Goal: Use online tool/utility: Use online tool/utility

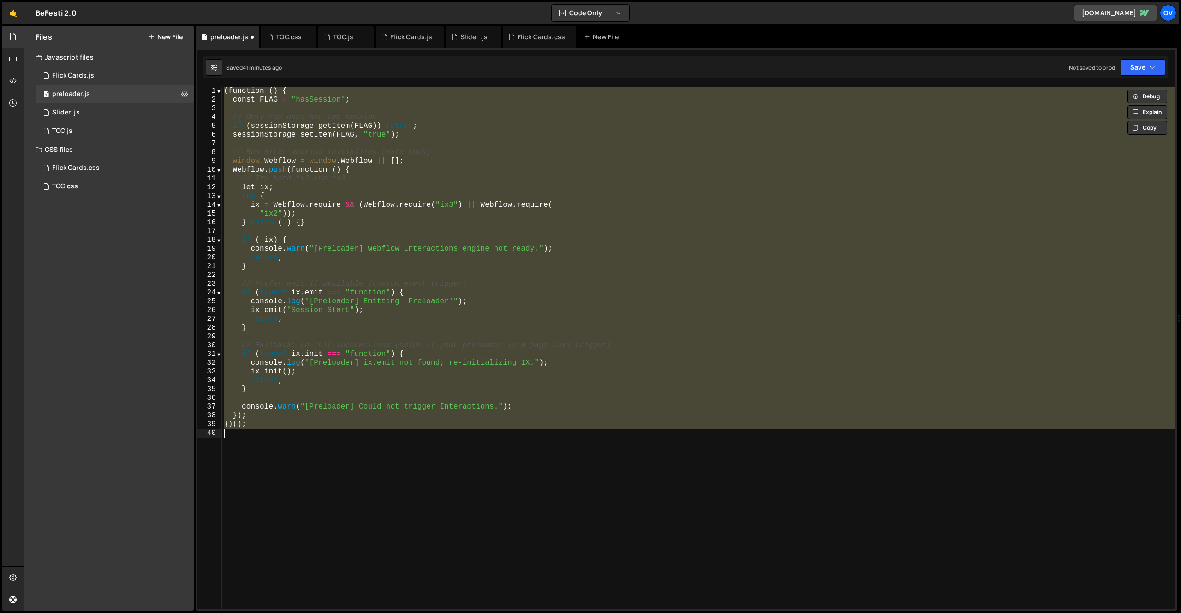
click at [316, 331] on div "( function ( ) { const FLAG = "hasSession" ; // Only run once per tab session i…" at bounding box center [698, 348] width 953 height 522
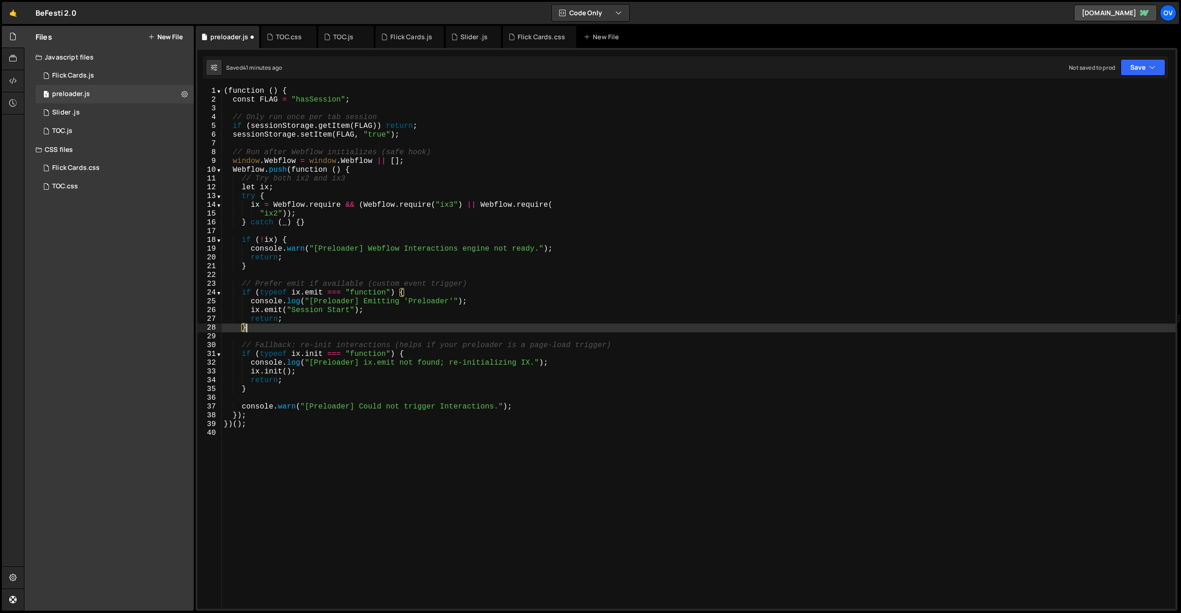
click at [469, 311] on div "( function ( ) { const FLAG = "hasSession" ; // Only run once per tab session i…" at bounding box center [698, 356] width 953 height 539
type textarea "ix.emit("Session Start");"
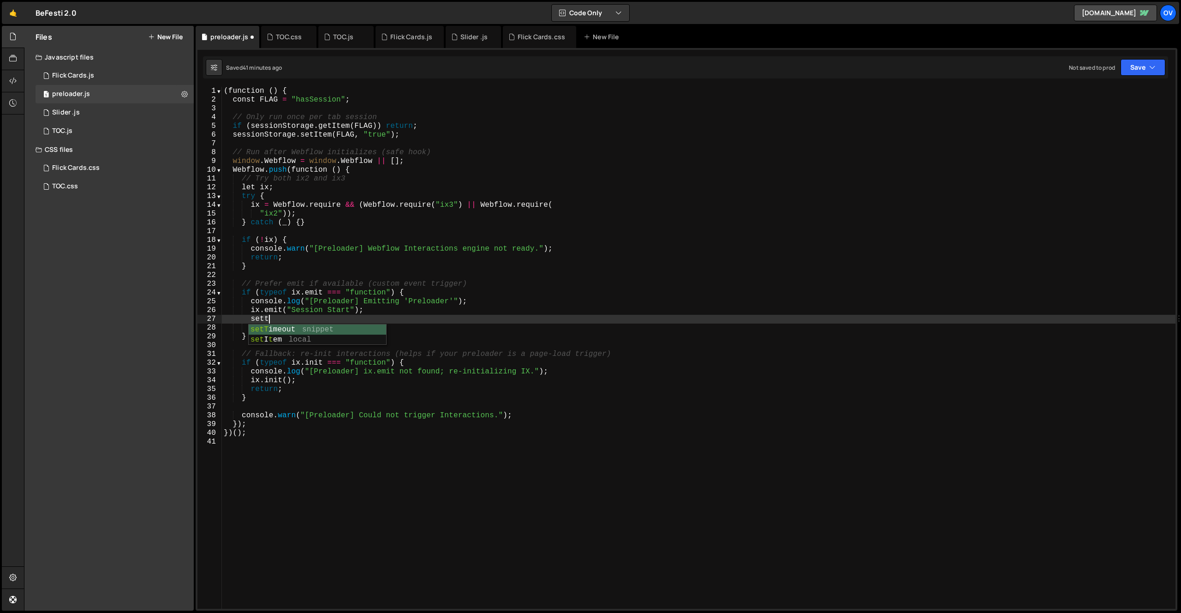
scroll to position [0, 2]
type textarea "setTimeout(function() {}, 10);"
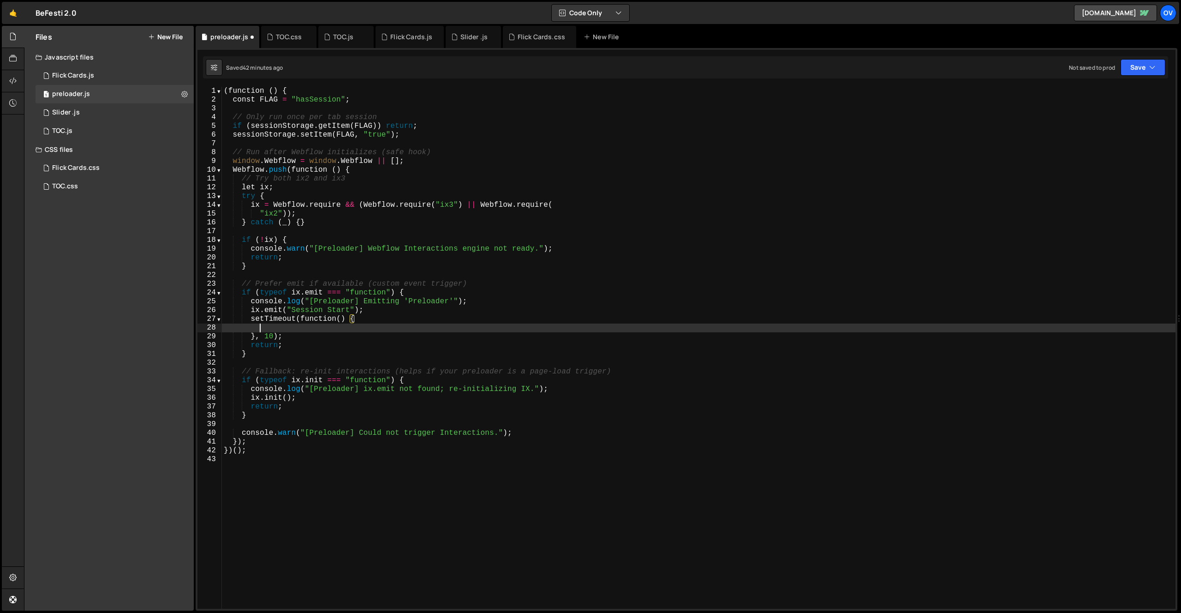
scroll to position [0, 2]
paste textarea "wfIx.emit("Hero Load");"
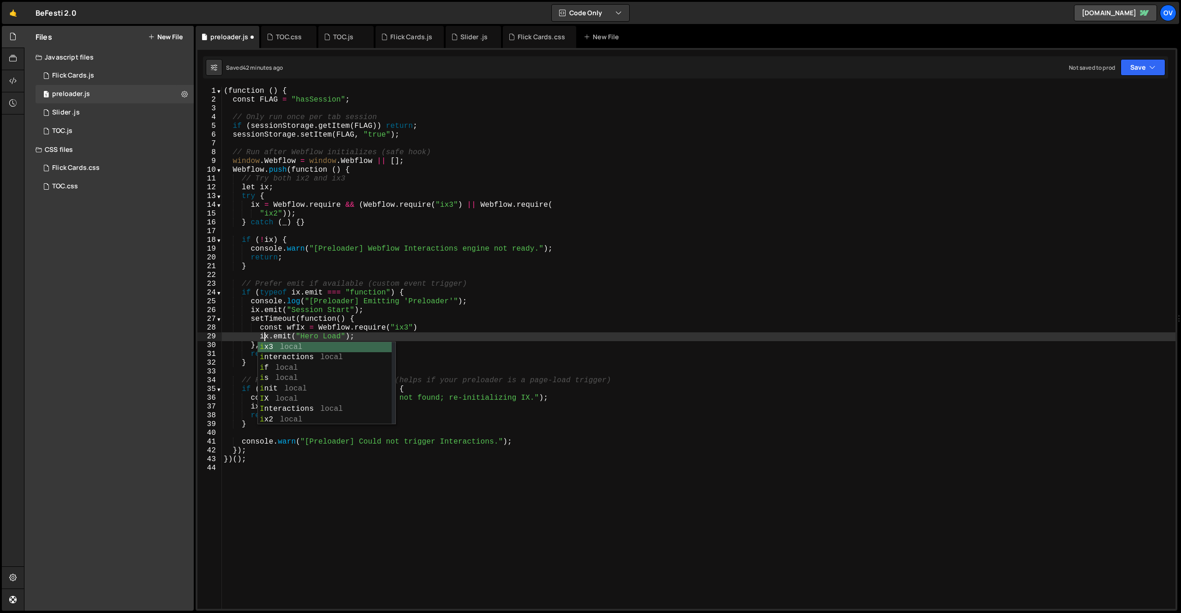
scroll to position [0, 2]
type textarea "const wfIx = Webflow.require("ix3")"
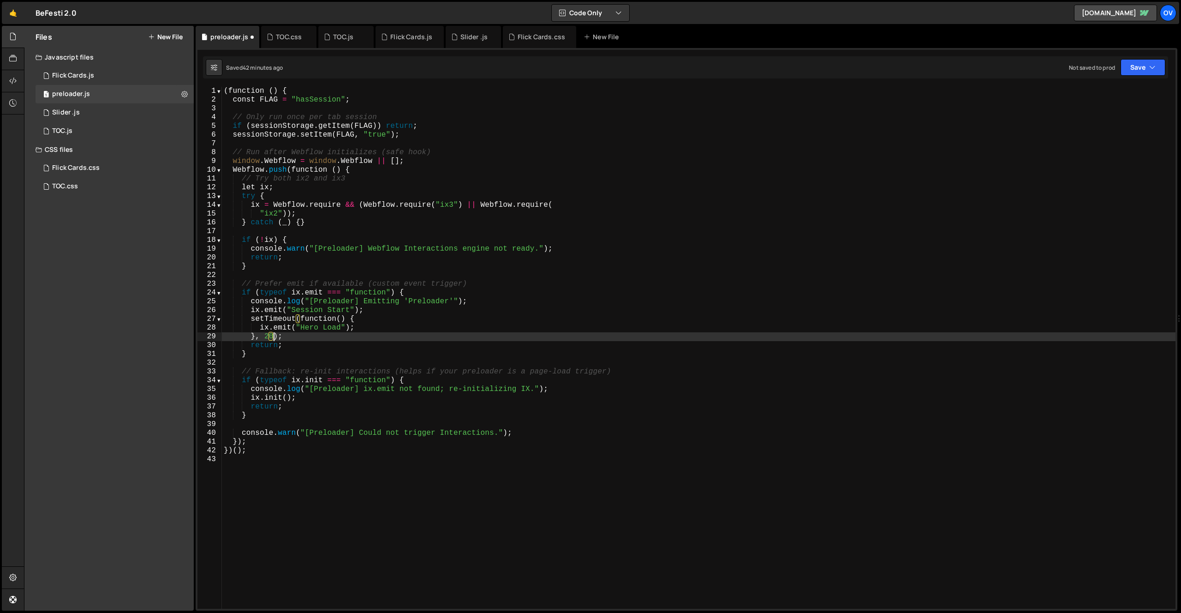
scroll to position [0, 3]
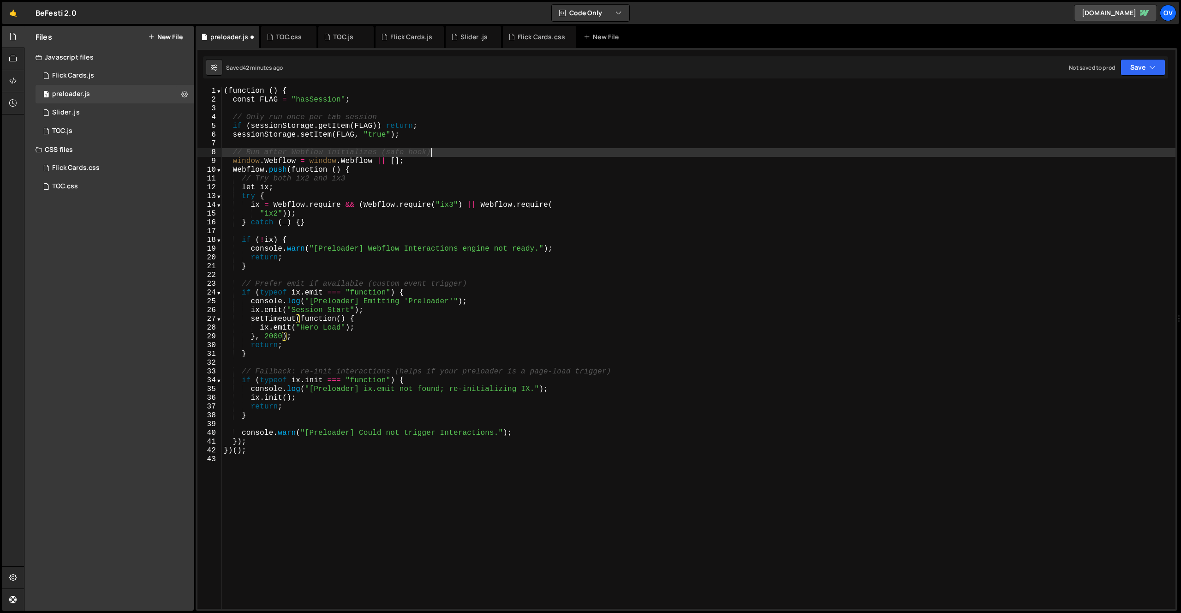
click at [471, 150] on div "( function ( ) { const FLAG = "hasSession" ; // Only run once per tab session i…" at bounding box center [698, 356] width 953 height 539
click at [402, 127] on div "( function ( ) { const FLAG = "hasSession" ; // Only run once per tab session i…" at bounding box center [698, 356] width 953 height 539
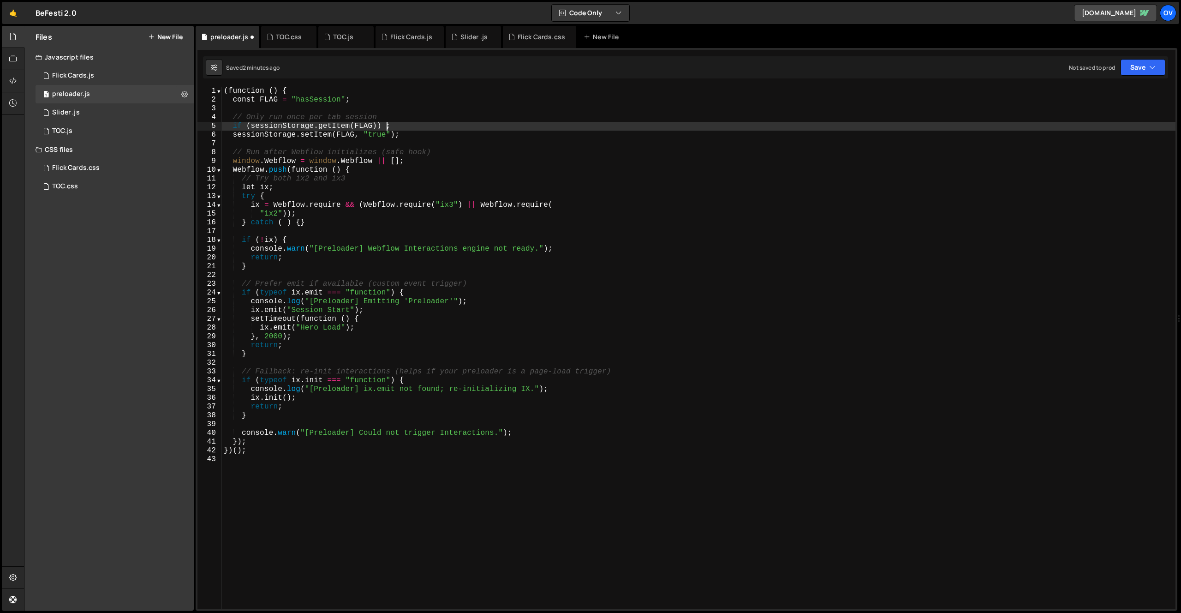
type textarea "if (sessionStorage.getItem(FLAG)) {};"
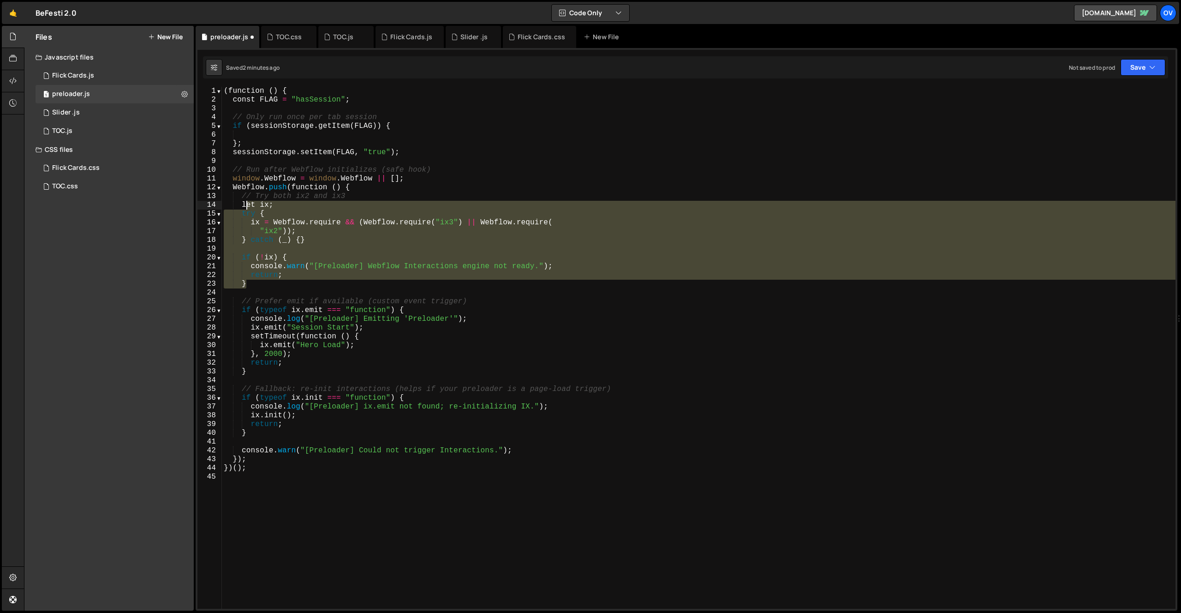
drag, startPoint x: 260, startPoint y: 284, endPoint x: 245, endPoint y: 204, distance: 81.2
click at [245, 204] on div "( function ( ) { const FLAG = "hasSession" ; // Only run once per tab session i…" at bounding box center [698, 356] width 953 height 539
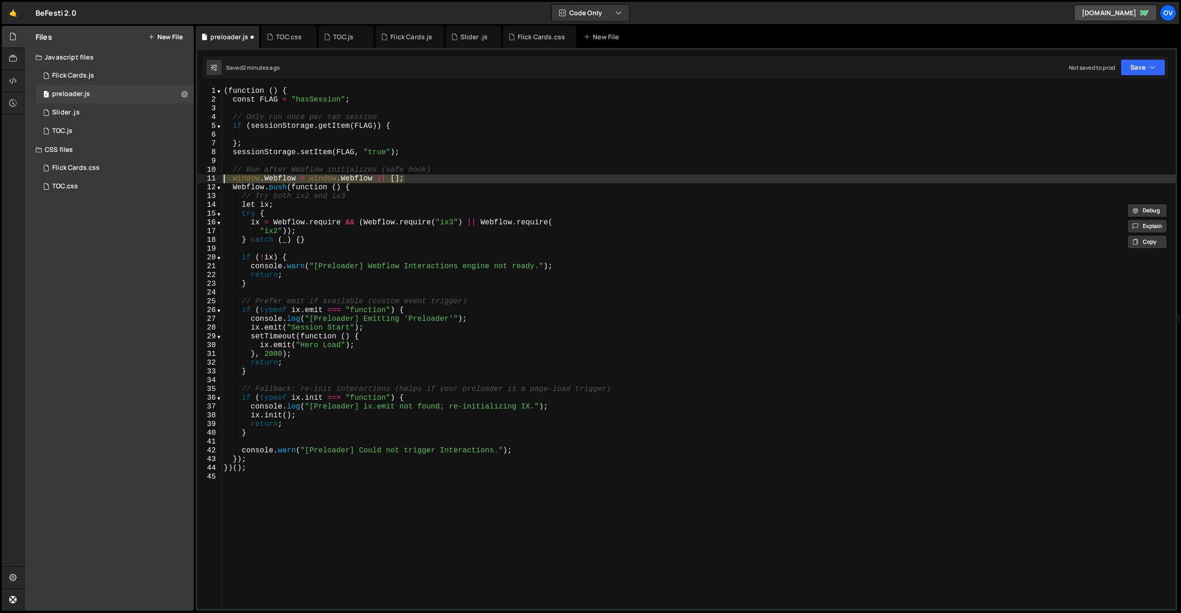
drag, startPoint x: 414, startPoint y: 179, endPoint x: 206, endPoint y: 182, distance: 208.5
click at [206, 182] on div "let ix; try { 1 2 3 4 5 6 7 8 9 10 11 12 13 14 15 16 17 18 19 20 21 22 23 24 25…" at bounding box center [686, 348] width 978 height 522
type textarea "window.Webflow = window.Webflow || [];"
click at [367, 100] on div "( function ( ) { const FLAG = "hasSession" ; // Only run once per tab session i…" at bounding box center [698, 356] width 953 height 539
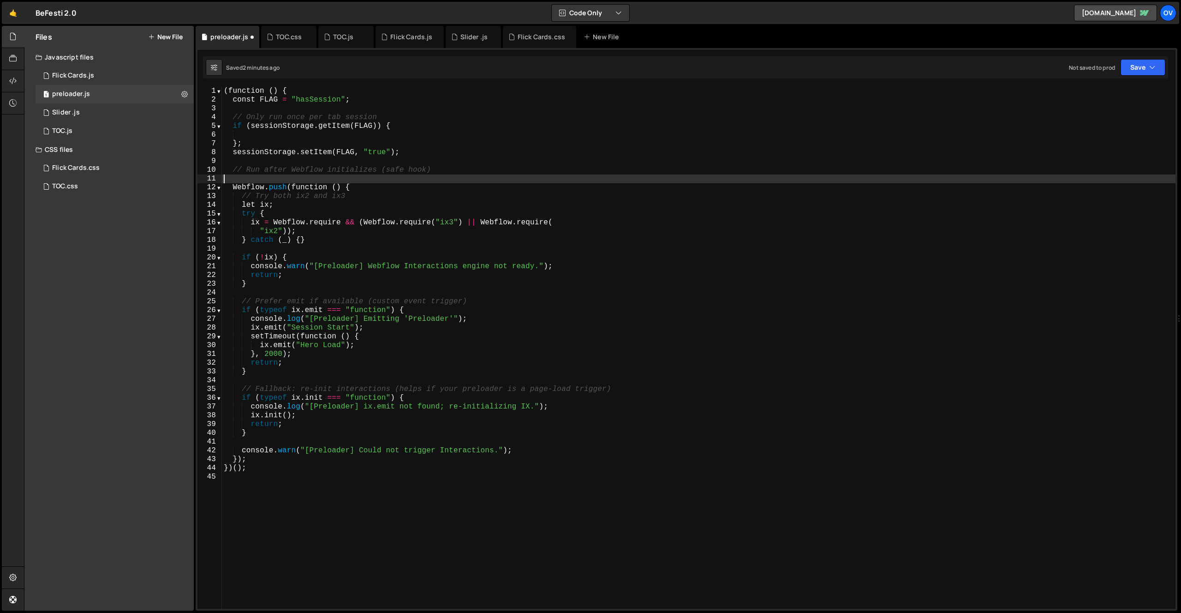
type textarea "const FLAG = "hasSession";"
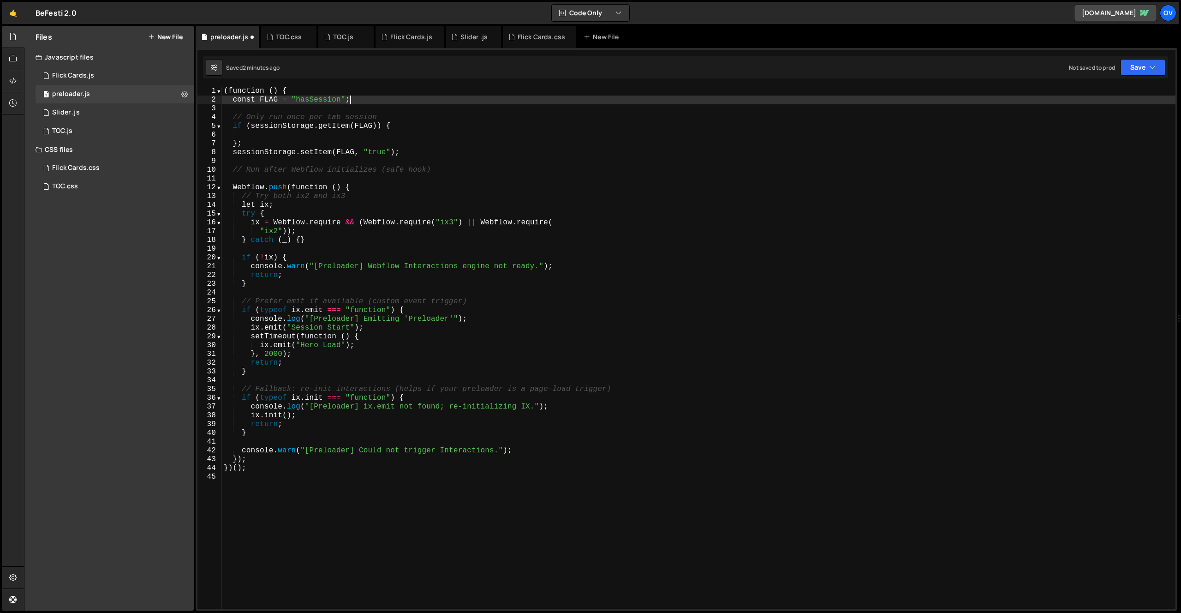
paste textarea "window.Webflow = window.Webflow || [];"
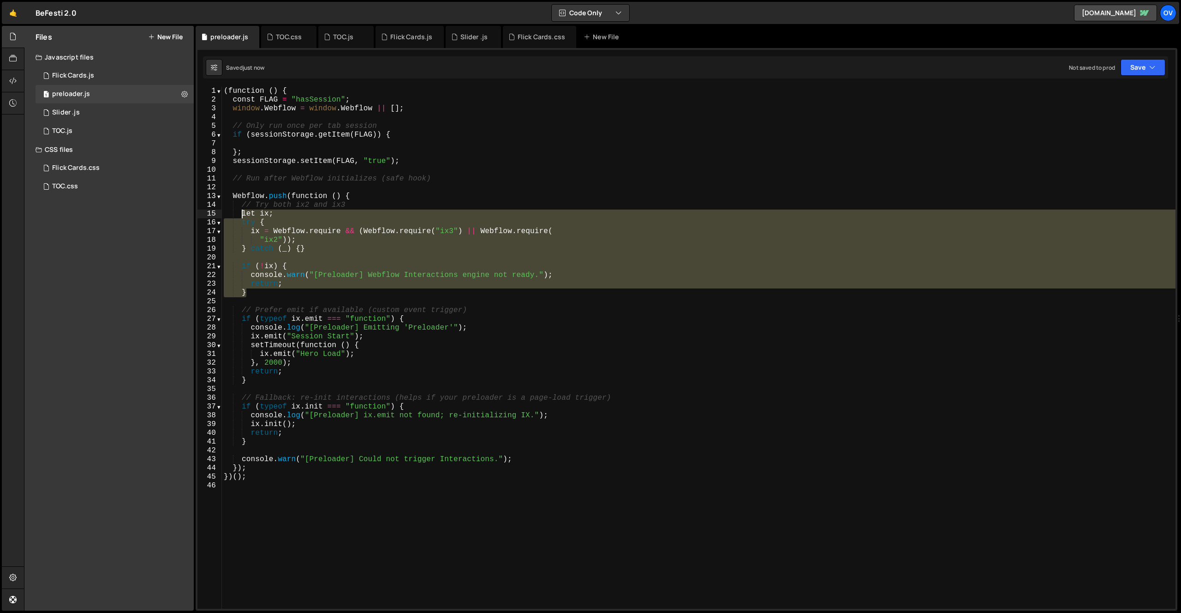
drag, startPoint x: 254, startPoint y: 282, endPoint x: 243, endPoint y: 217, distance: 66.0
click at [243, 217] on div "( function ( ) { const FLAG = "hasSession" ; window . Webflow = window . Webflo…" at bounding box center [698, 356] width 953 height 539
type textarea "let ix; try {"
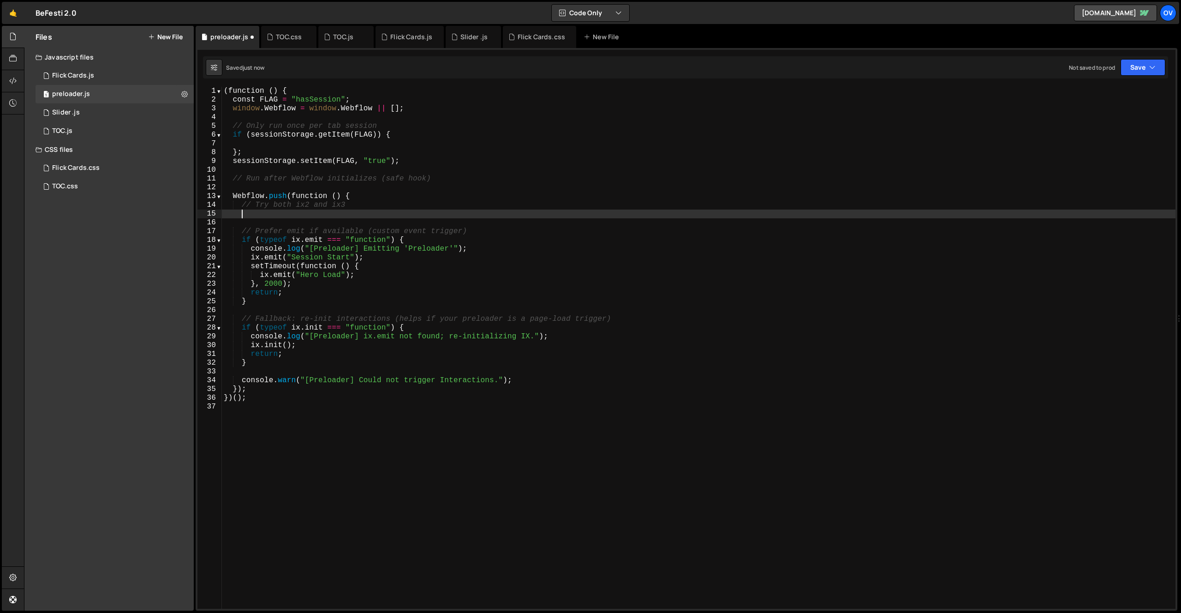
click at [432, 109] on div "( function ( ) { const FLAG = "hasSession" ; window . Webflow = window . Webflo…" at bounding box center [698, 356] width 953 height 539
type textarea "window.Webflow = window.Webflow || [];"
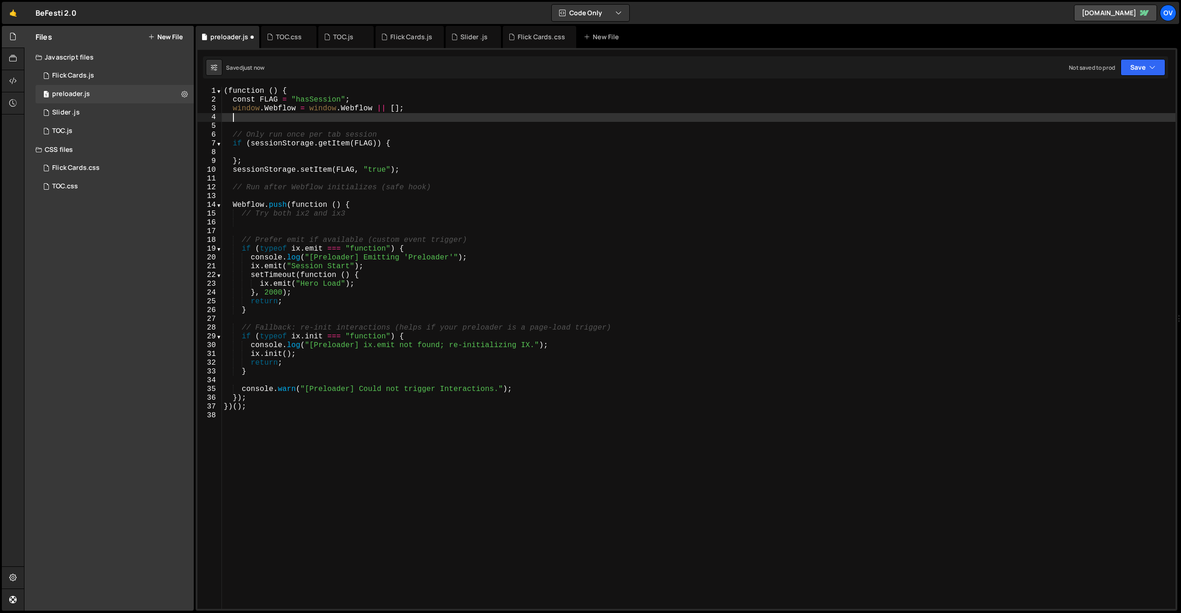
paste textarea "}"
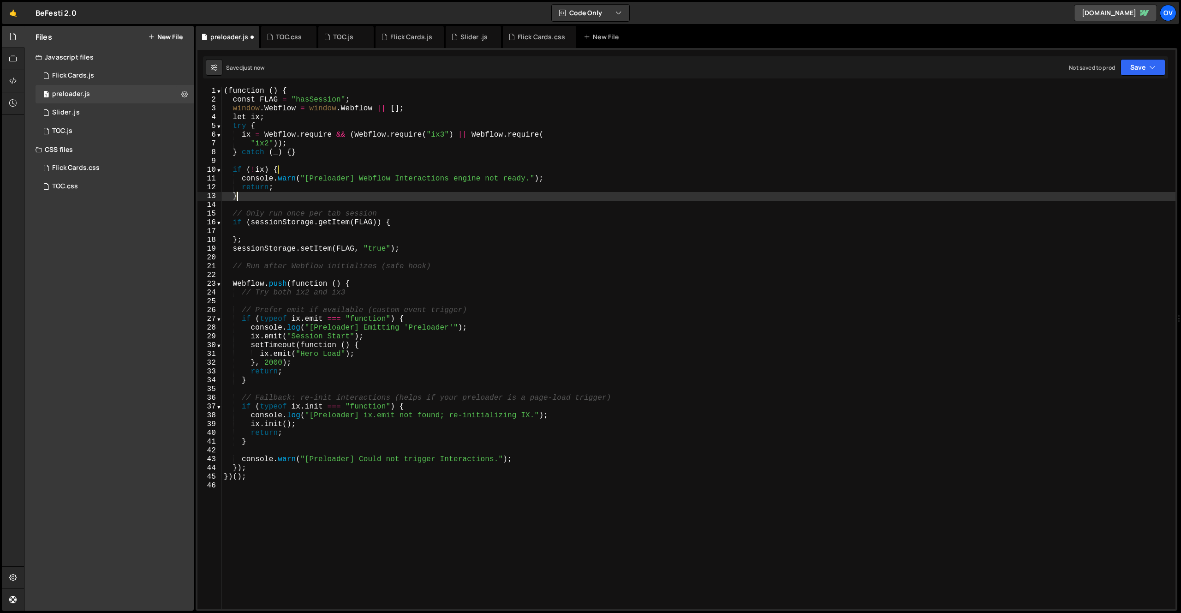
type textarea "}"
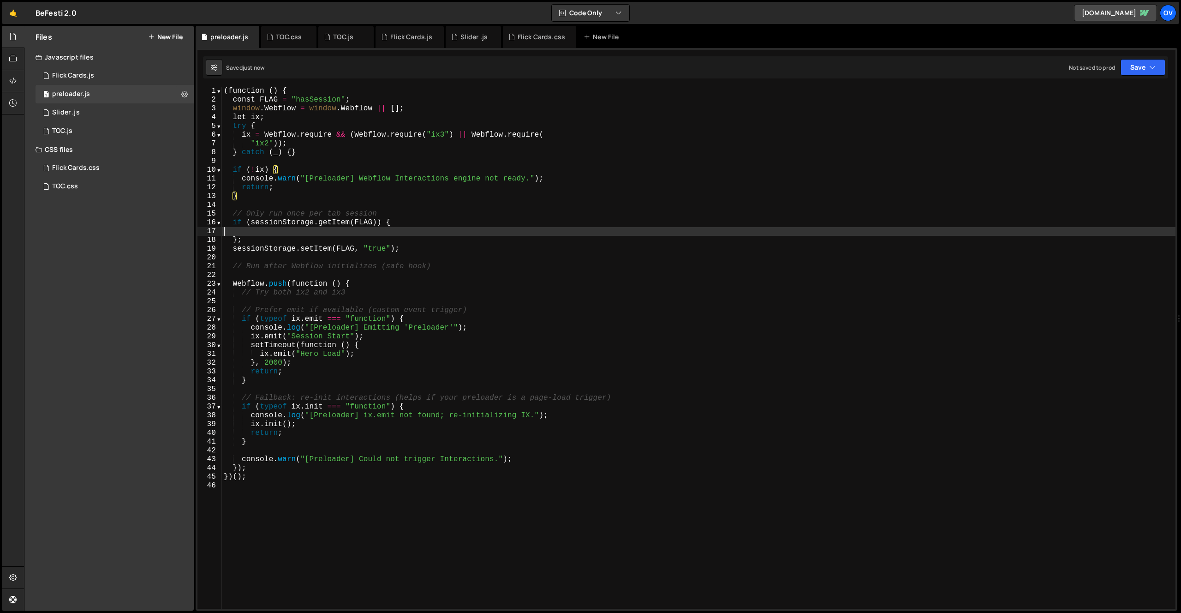
click at [338, 233] on div "( function ( ) { const FLAG = "hasSession" ; window . Webflow = window . Webflo…" at bounding box center [698, 356] width 953 height 539
click at [335, 240] on div "( function ( ) { const FLAG = "hasSession" ; window . Webflow = window . Webflo…" at bounding box center [698, 356] width 953 height 539
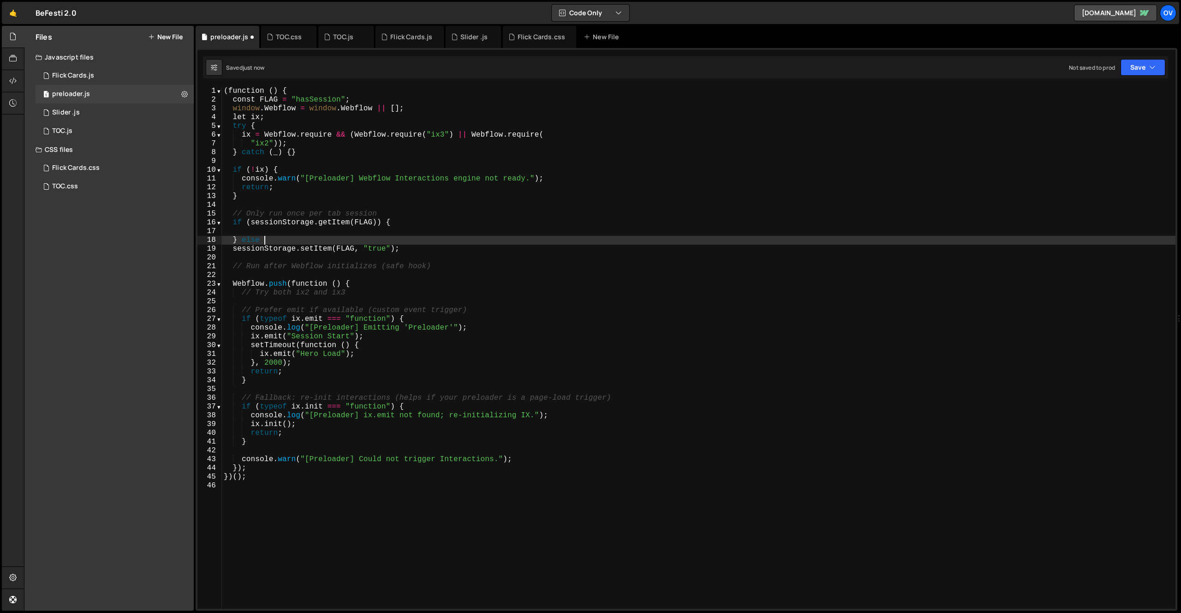
scroll to position [0, 2]
type textarea "} else {"
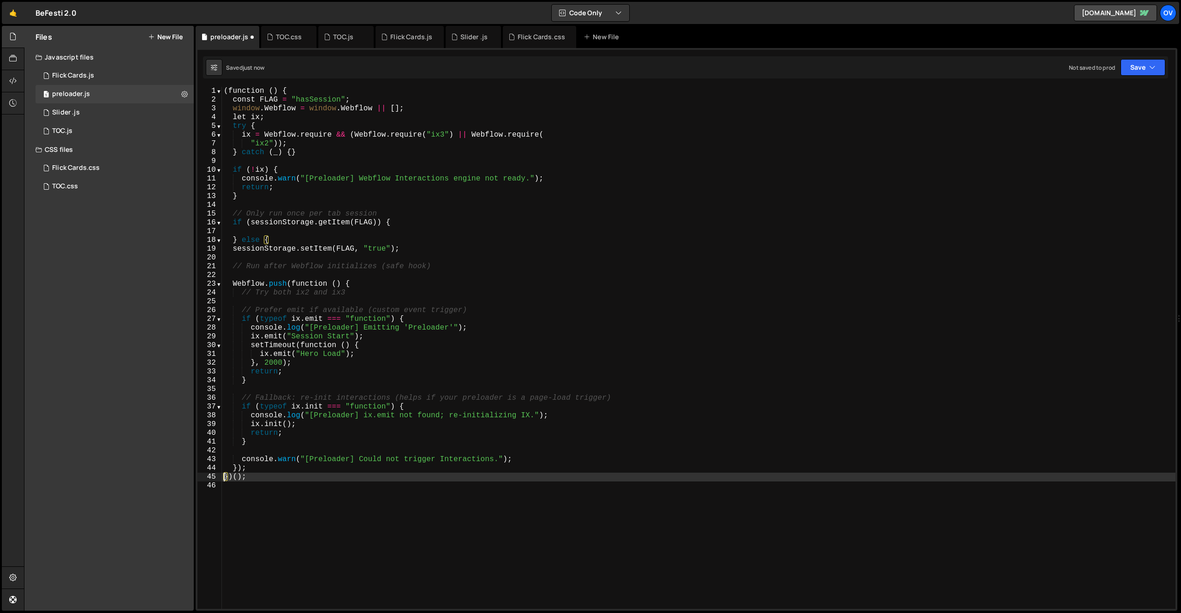
type textarea "console.warn("[Preloader] Could not trigger Interactions.");"
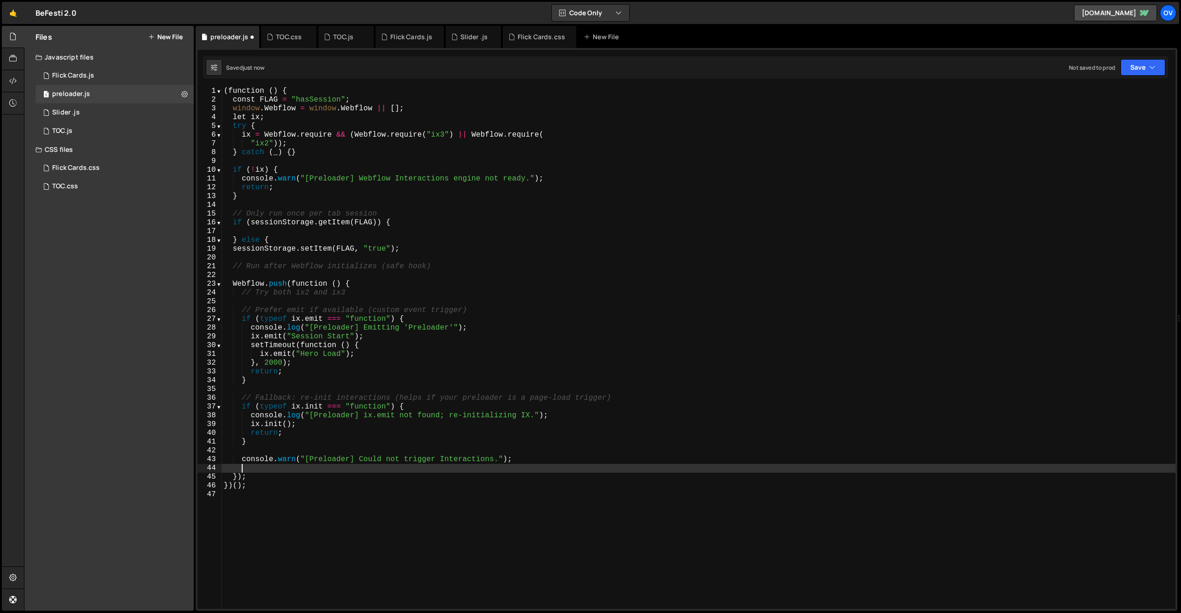
scroll to position [0, 0]
paste textarea "}"
type textarea "}"
click at [397, 229] on div "( function ( ) { const FLAG = "hasSession" ; window . Webflow = window . Webflo…" at bounding box center [698, 356] width 953 height 539
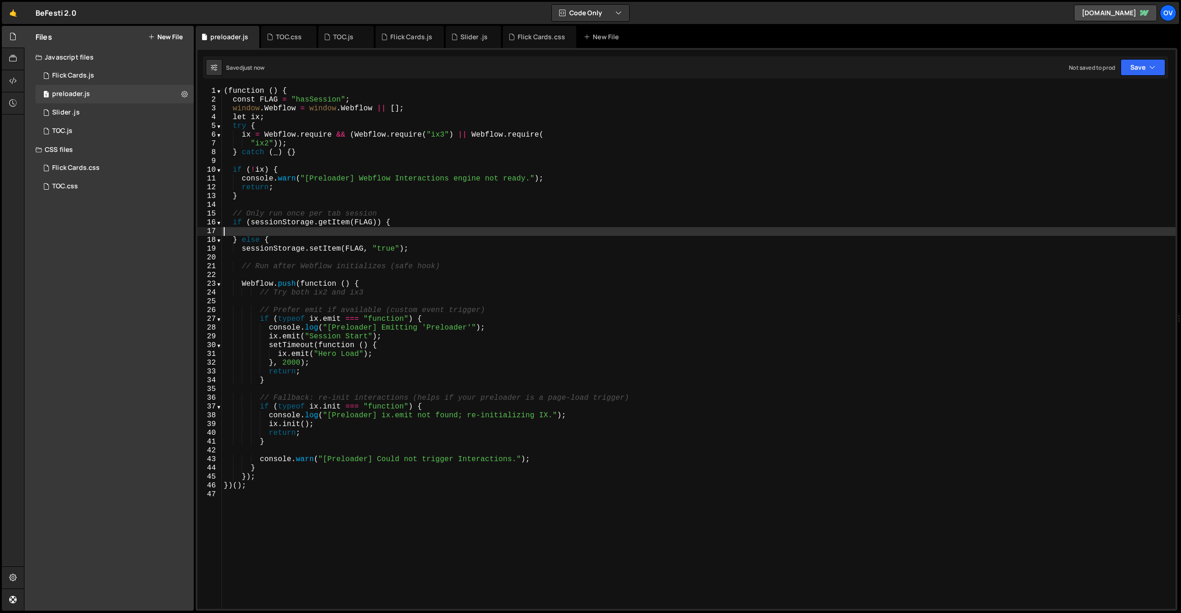
scroll to position [0, 0]
click at [337, 356] on div "( function ( ) { const FLAG = "hasSession" ; window . Webflow = window . Webflo…" at bounding box center [698, 356] width 953 height 539
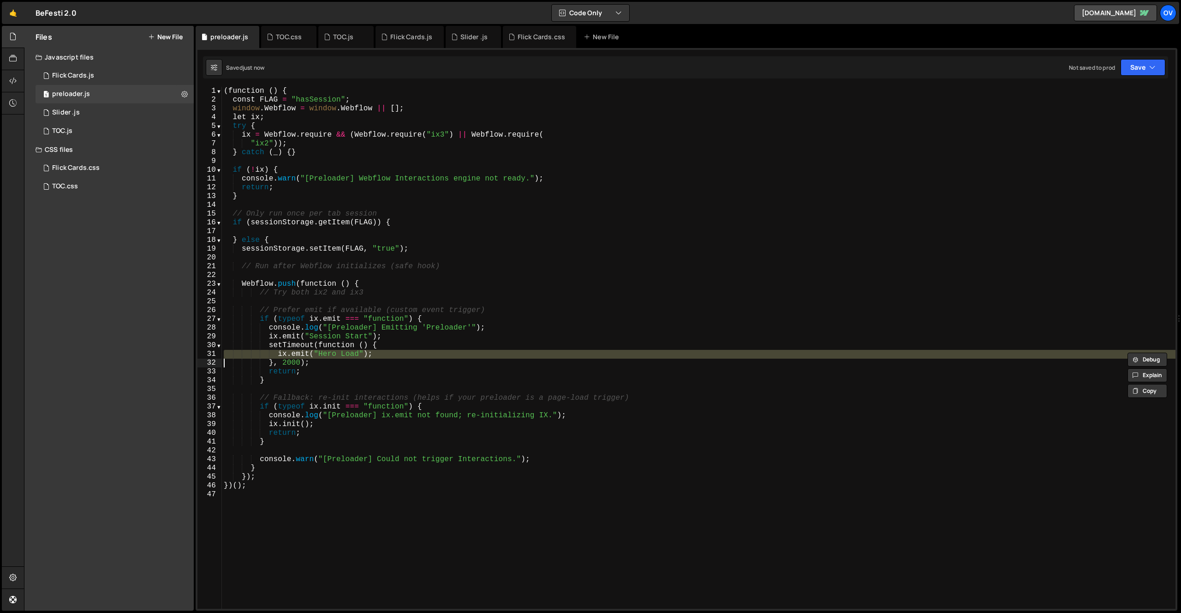
click at [337, 356] on div "( function ( ) { const FLAG = "hasSession" ; window . Webflow = window . Webflo…" at bounding box center [698, 356] width 953 height 539
type textarea "ix.emit("Hero Load"); }, 2000);"
click at [291, 229] on div "( function ( ) { const FLAG = "hasSession" ; window . Webflow = window . Webflo…" at bounding box center [698, 356] width 953 height 539
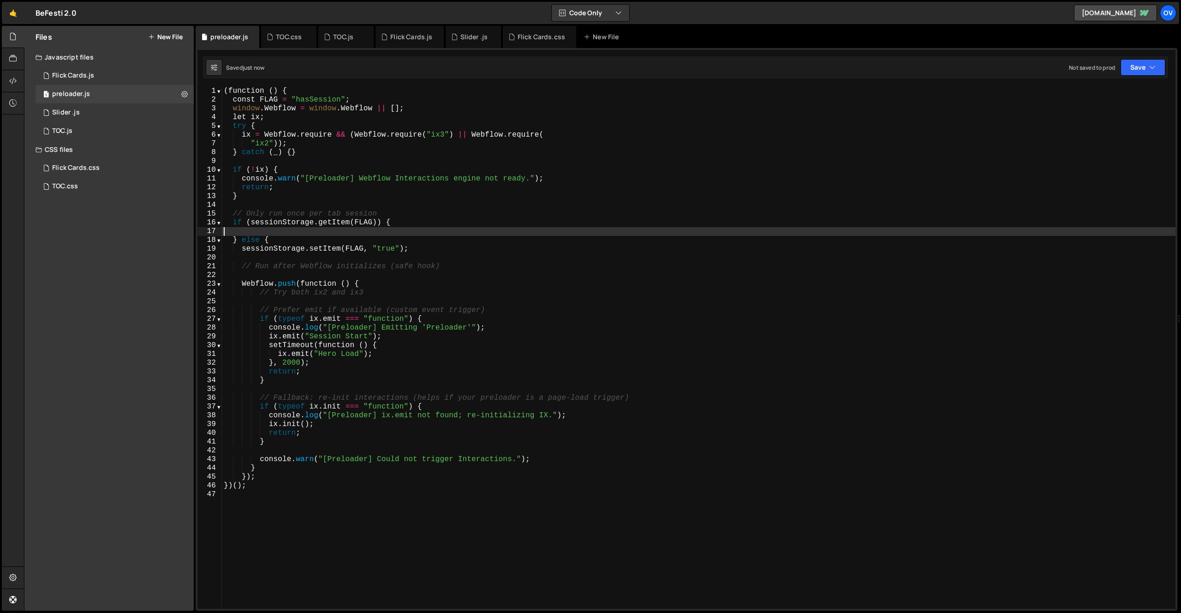
paste textarea
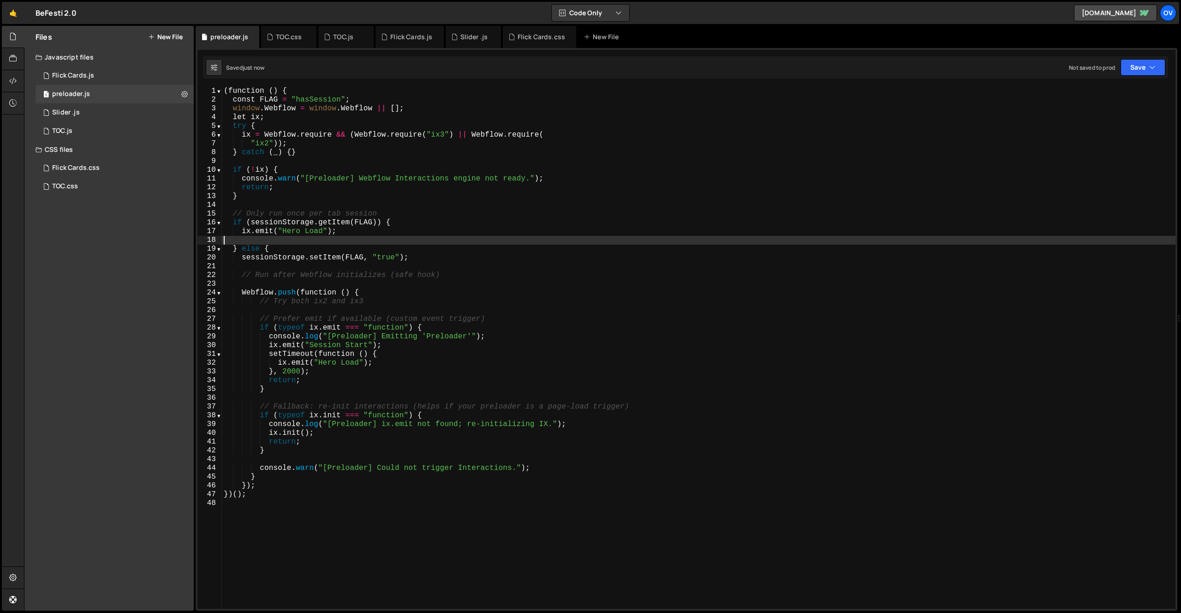
click at [359, 170] on div "( function ( ) { const FLAG = "hasSession" ; window . Webflow = window . Webflo…" at bounding box center [698, 356] width 953 height 539
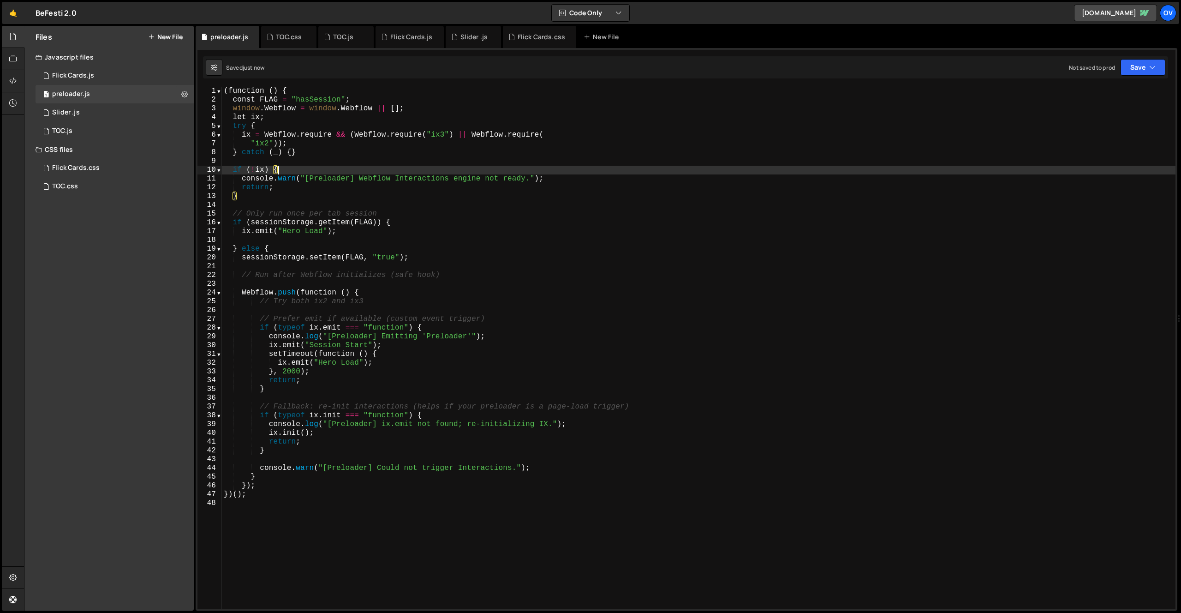
type textarea "})();"
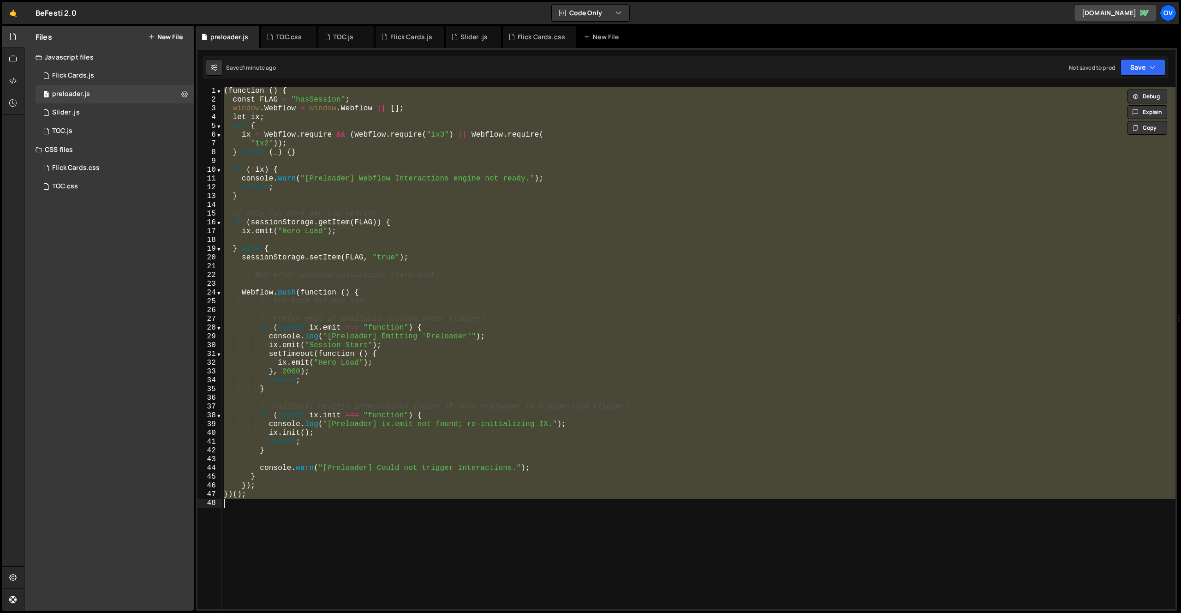
paste textarea
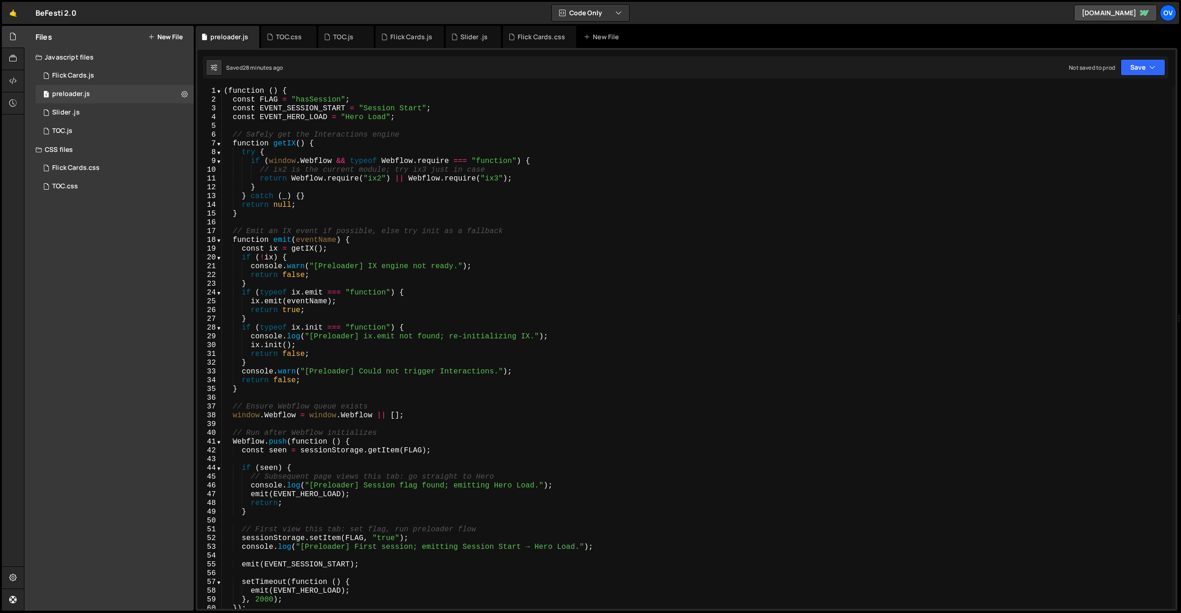
scroll to position [71, 0]
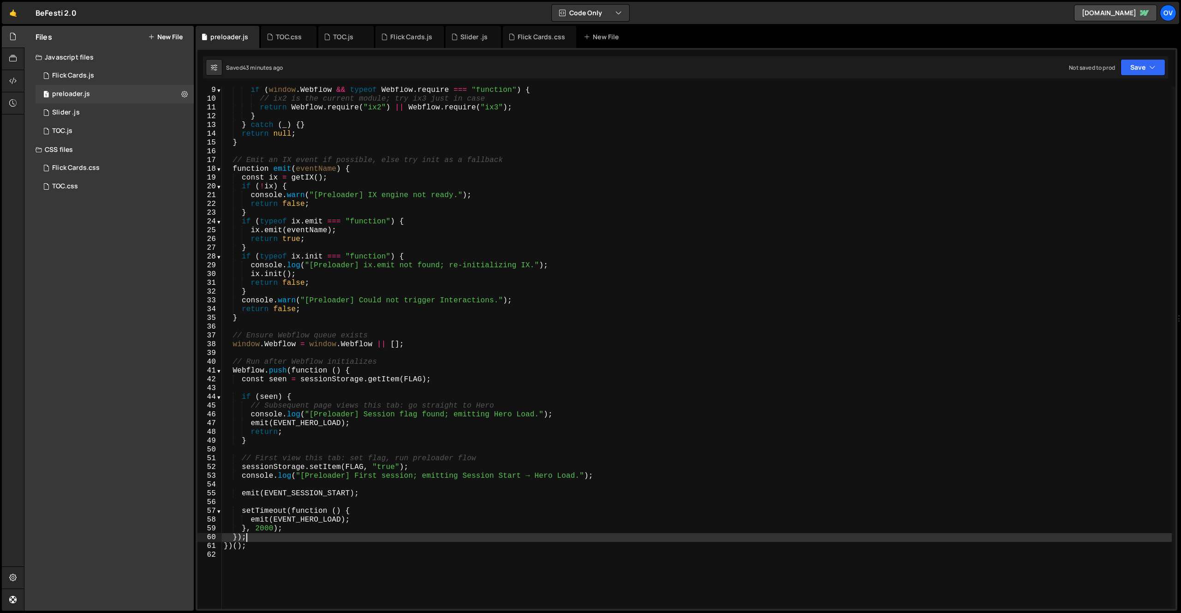
click at [290, 542] on div "if ( window . Webflow && typeof Webflow . require === "function" ) { // ix2 is …" at bounding box center [697, 355] width 950 height 539
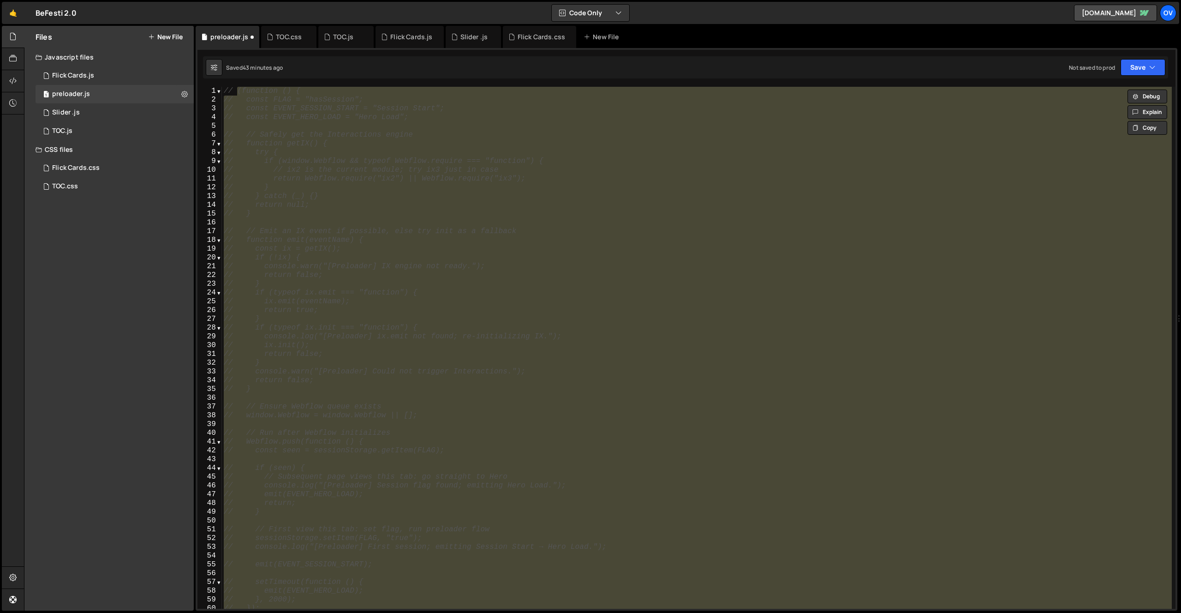
scroll to position [3, 0]
click at [396, 167] on div "// (function () { // const FLAG = "hasSession"; // const EVENT_SESSION_START = …" at bounding box center [697, 348] width 950 height 522
type textarea "// // ix2 is the current module; try ix3 just in case"
